Goal: Task Accomplishment & Management: Complete application form

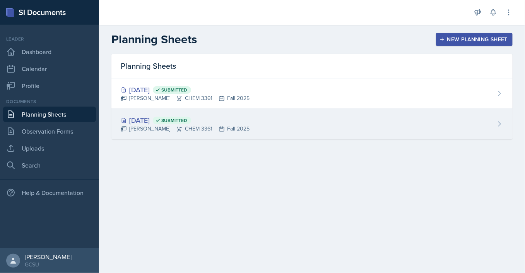
click at [172, 121] on div "[DATE] Submitted" at bounding box center [185, 120] width 129 height 10
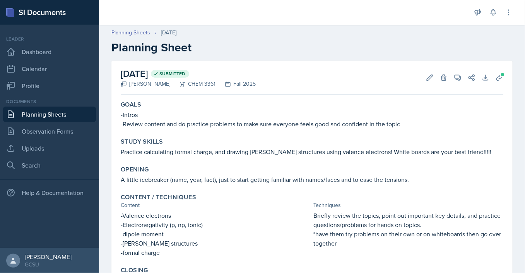
scroll to position [70, 0]
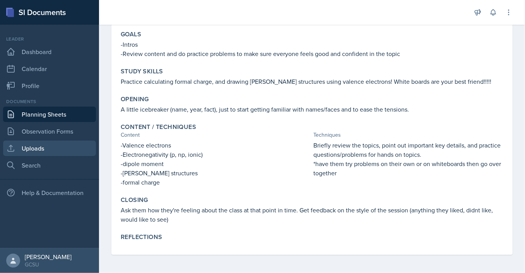
click at [41, 145] on link "Uploads" at bounding box center [49, 148] width 93 height 15
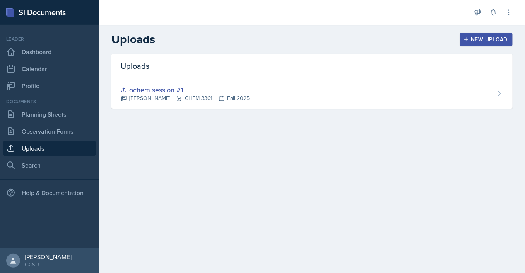
click at [467, 41] on icon "button" at bounding box center [465, 39] width 5 height 5
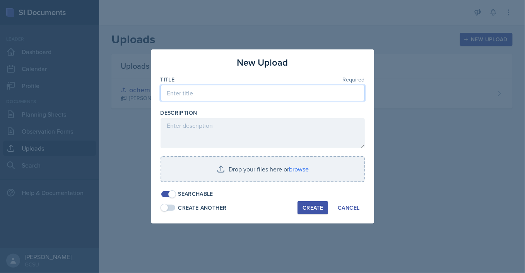
click at [208, 95] on input at bounding box center [263, 93] width 204 height 16
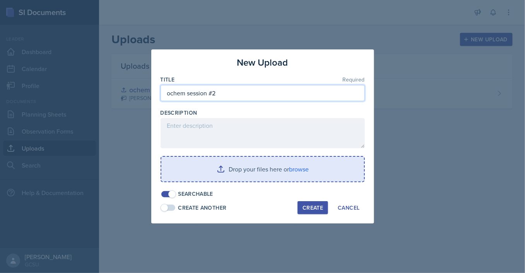
type input "ochem session #2"
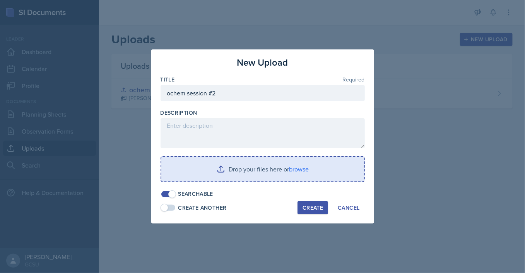
click at [284, 166] on input "file" at bounding box center [262, 169] width 203 height 25
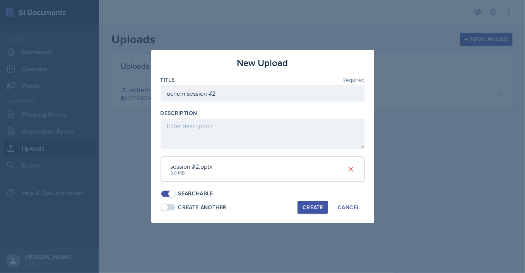
click at [313, 209] on div "Create" at bounding box center [312, 208] width 21 height 6
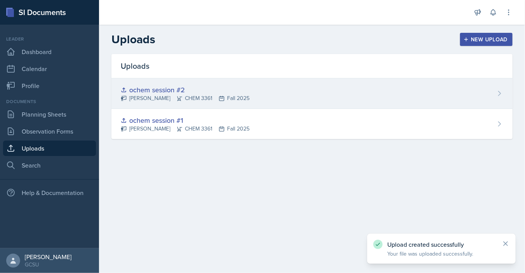
click at [501, 93] on icon at bounding box center [500, 94] width 8 height 8
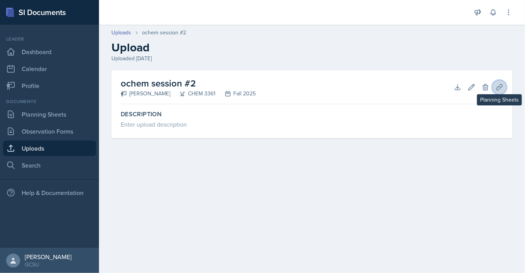
click at [497, 90] on icon at bounding box center [500, 88] width 8 height 8
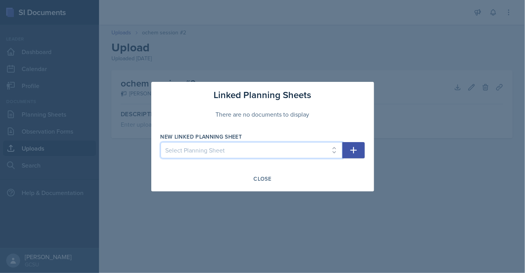
click at [161, 142] on select "Select Planning Sheet [DATE] [DATE]" at bounding box center [252, 150] width 182 height 16
select select "df16d03c-fbc9-455a-b2bc-916990c120e5"
click option "[DATE]" at bounding box center [0, 0] width 0 height 0
click at [357, 154] on icon "button" at bounding box center [353, 150] width 9 height 9
select select
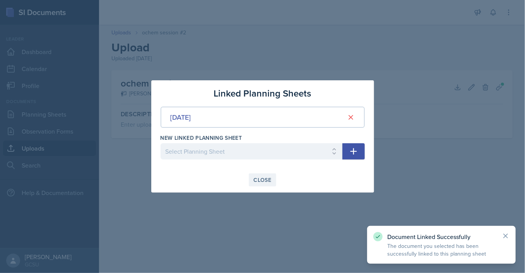
click at [261, 178] on div "Close" at bounding box center [263, 180] width 18 height 6
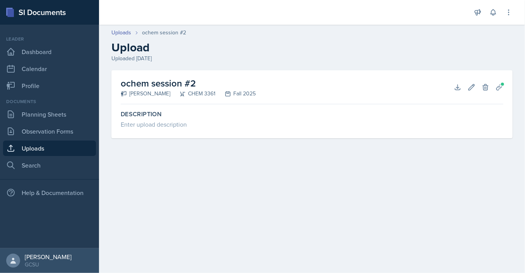
click at [37, 146] on link "Uploads" at bounding box center [49, 148] width 93 height 15
